Goal: Task Accomplishment & Management: Manage account settings

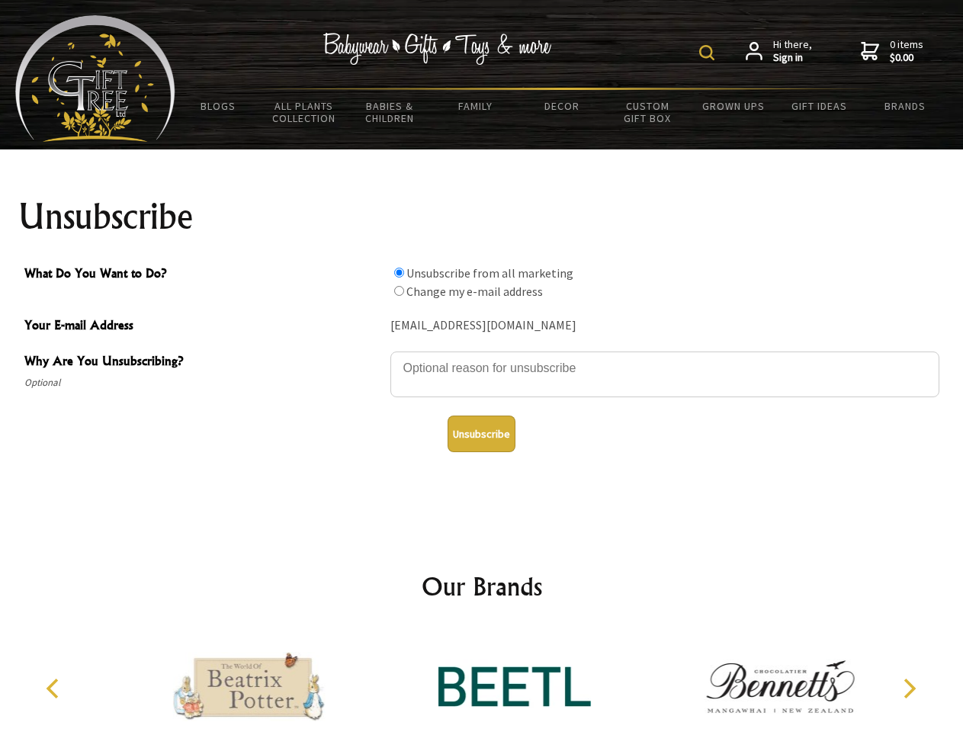
click at [709, 53] on img at bounding box center [706, 52] width 15 height 15
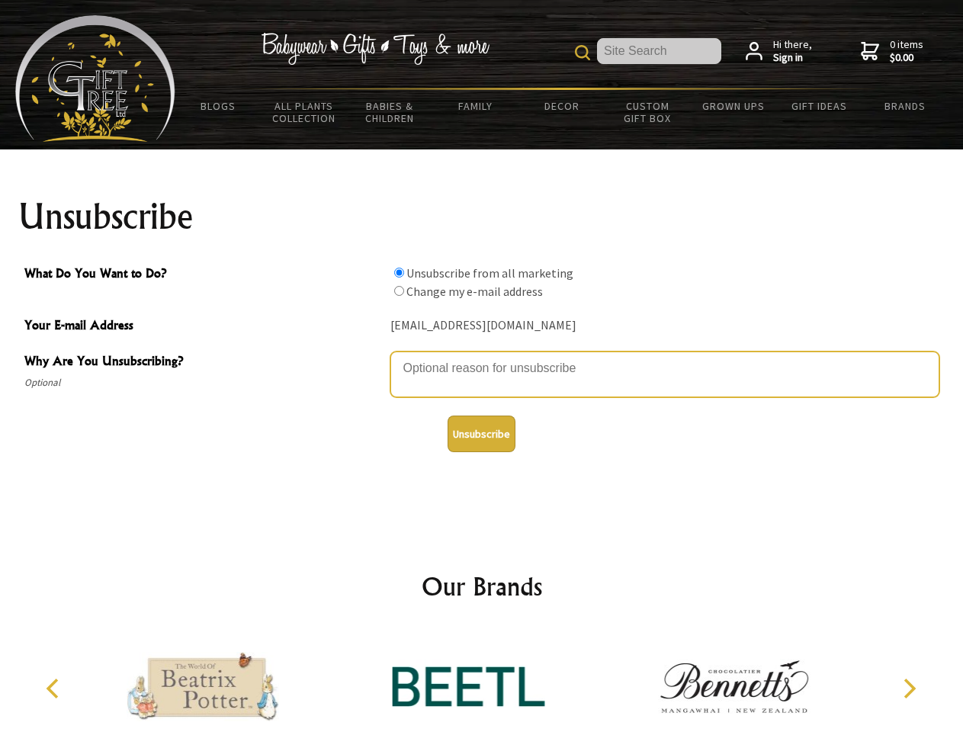
click at [482, 357] on textarea "Why Are You Unsubscribing?" at bounding box center [664, 375] width 549 height 46
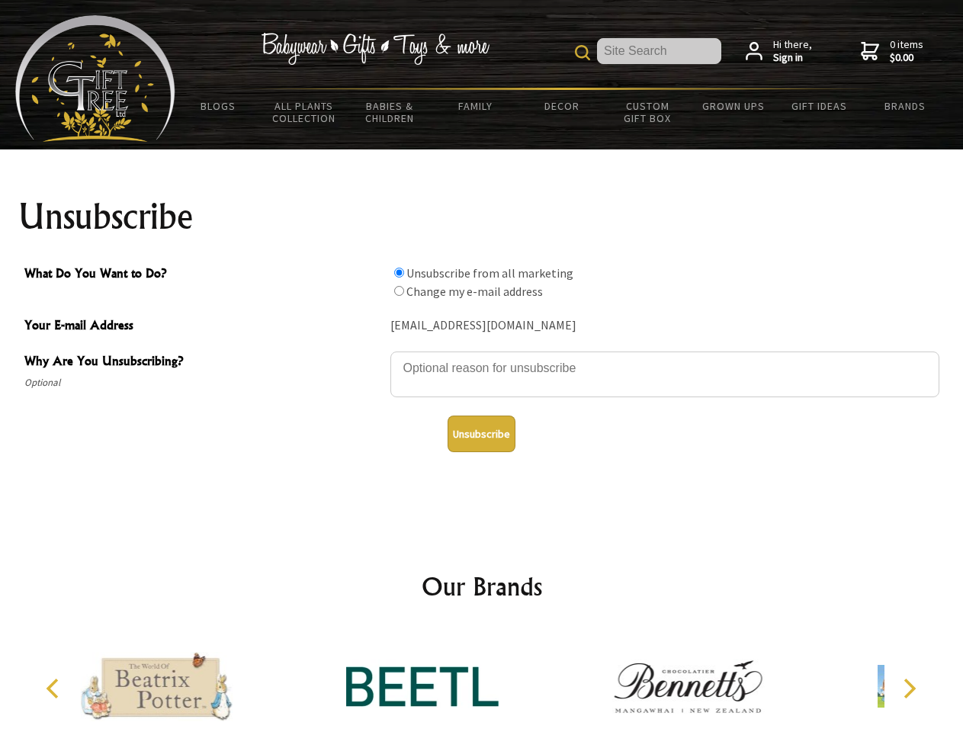
click at [399, 272] on input "What Do You Want to Do?" at bounding box center [399, 273] width 10 height 10
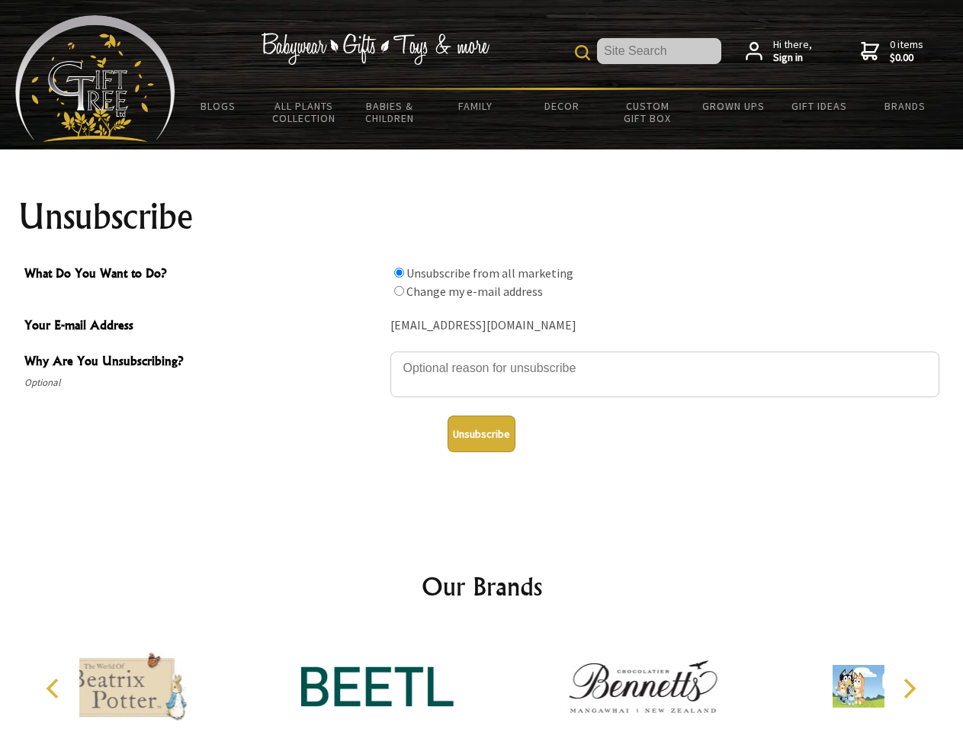
click at [399, 291] on input "What Do You Want to Do?" at bounding box center [399, 291] width 10 height 10
radio input "true"
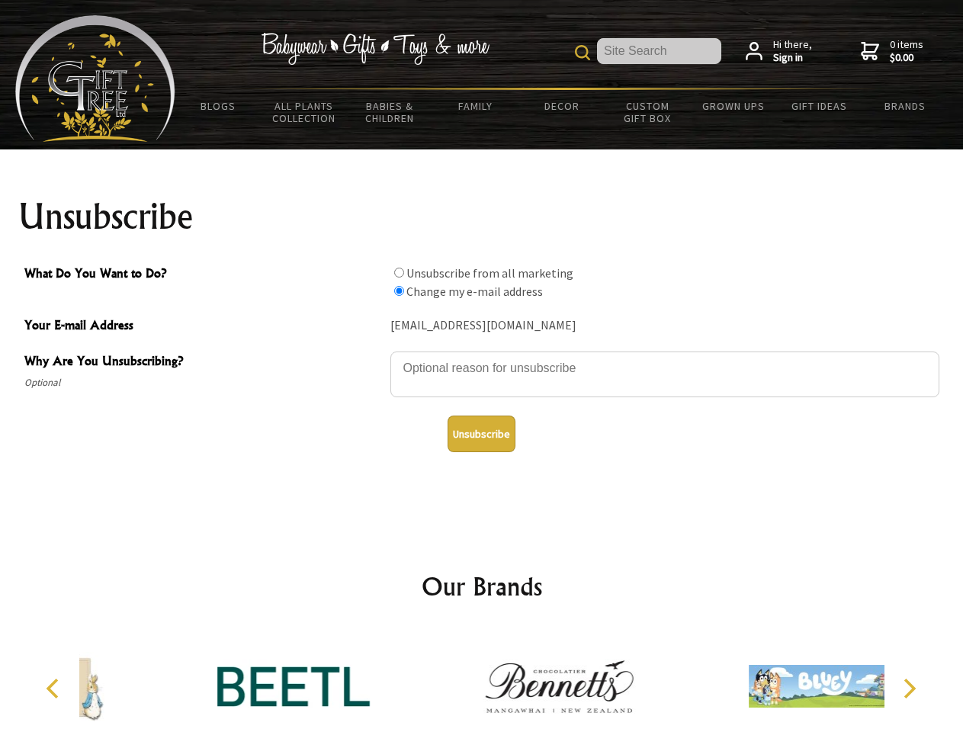
click at [481, 434] on button "Unsubscribe" at bounding box center [482, 434] width 68 height 37
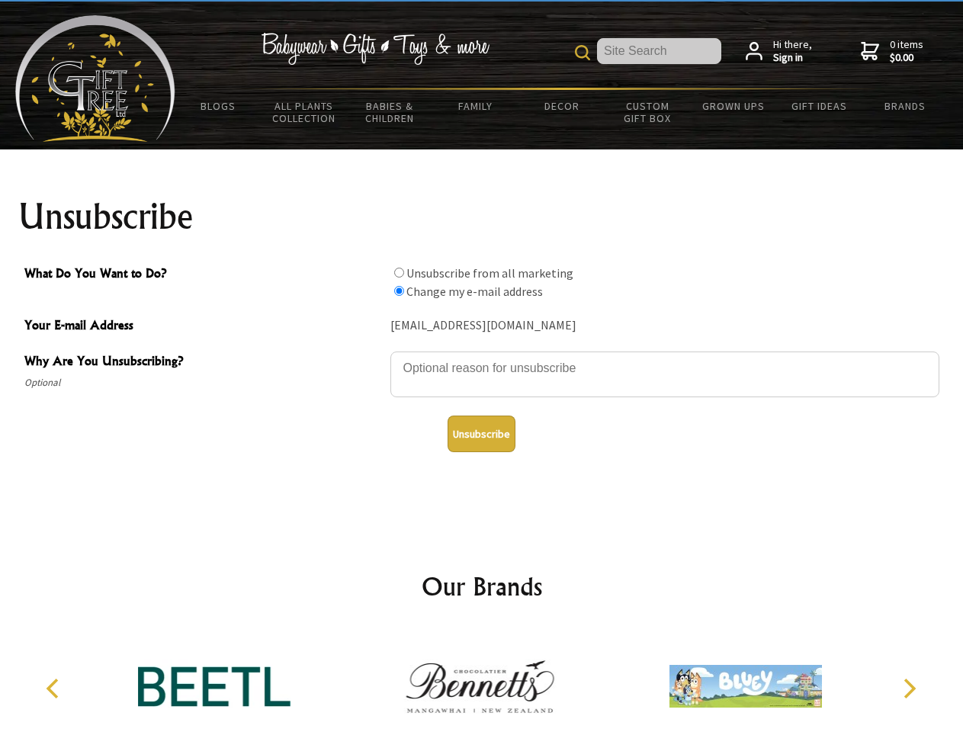
click at [55, 689] on icon "Previous" at bounding box center [54, 689] width 20 height 20
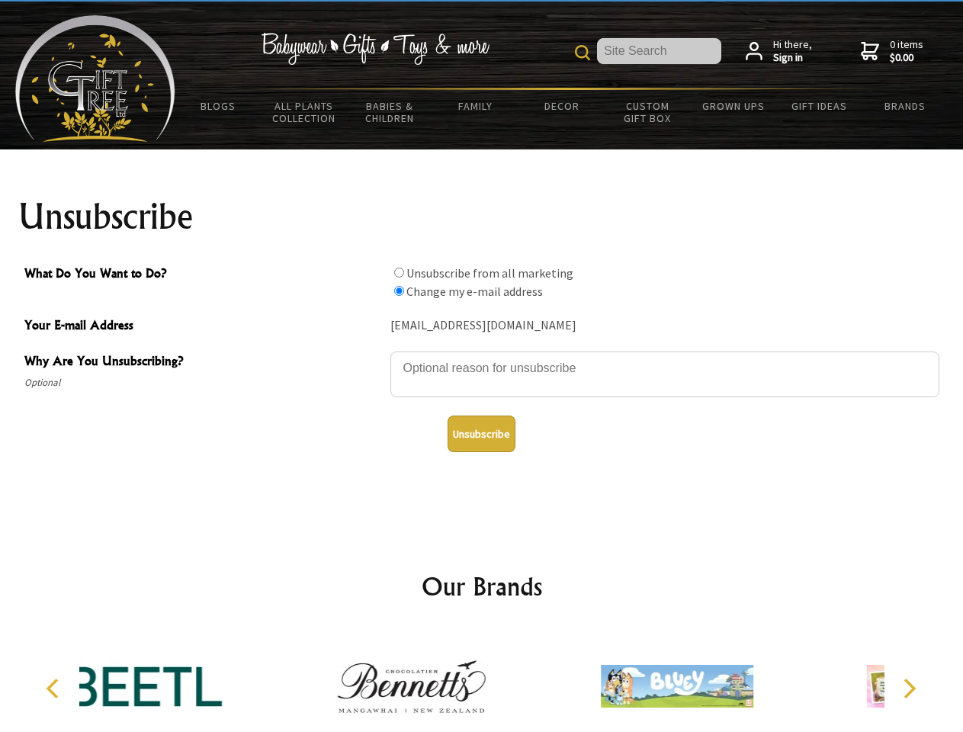
click at [909, 689] on icon "Next" at bounding box center [908, 689] width 20 height 20
